Goal: Transaction & Acquisition: Purchase product/service

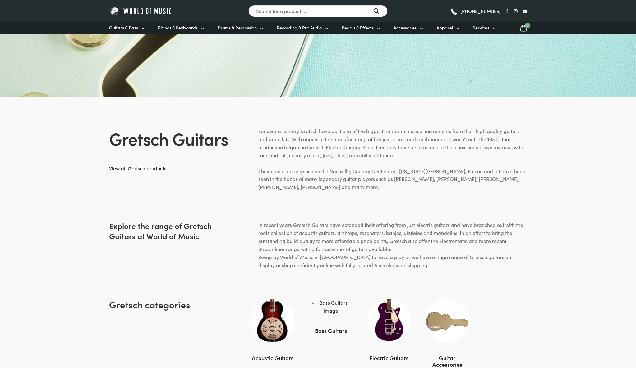
scroll to position [290, 0]
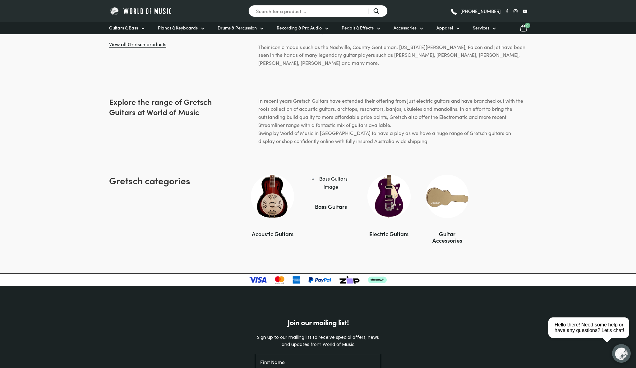
click at [383, 233] on div "Electric Guitars" at bounding box center [388, 234] width 43 height 7
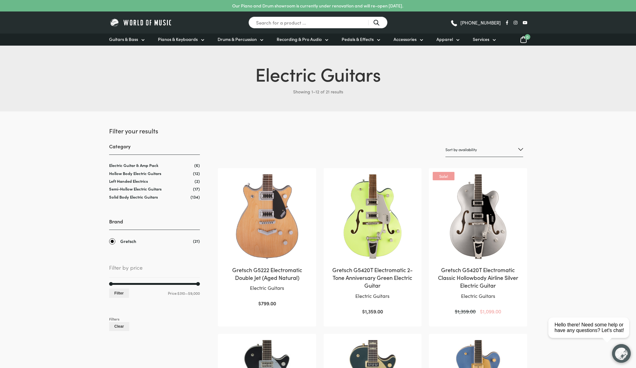
click at [517, 151] on select "Sort by popularity Sort by average rating Sort by latest Sort by price: low to …" at bounding box center [484, 150] width 78 height 15
select select "price"
click at [445, 143] on select "Sort by popularity Sort by average rating Sort by latest Sort by price: low to …" at bounding box center [484, 150] width 78 height 15
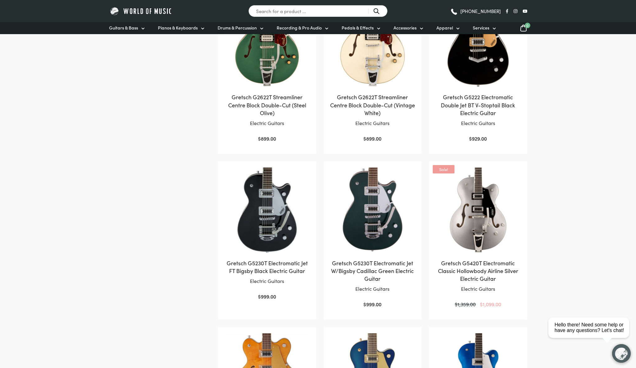
scroll to position [331, 0]
click at [252, 224] on img at bounding box center [266, 209] width 85 height 85
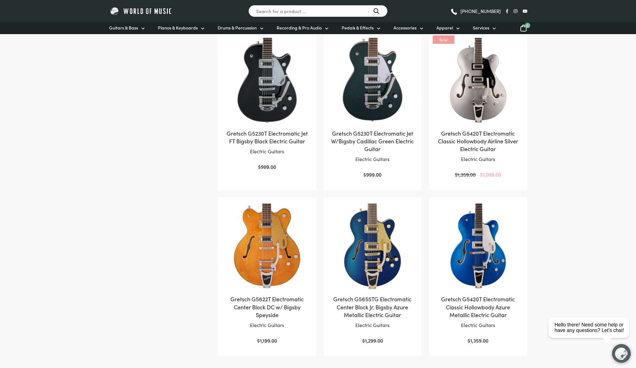
scroll to position [497, 0]
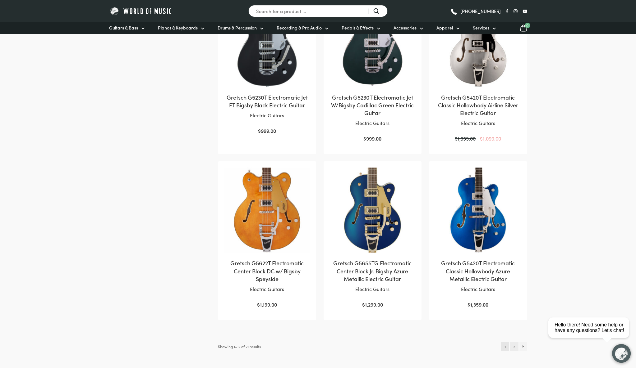
click at [514, 347] on link "2" at bounding box center [514, 347] width 8 height 9
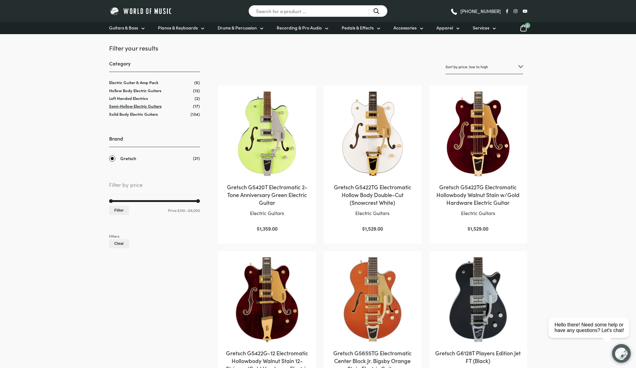
scroll to position [124, 0]
